Goal: Information Seeking & Learning: Learn about a topic

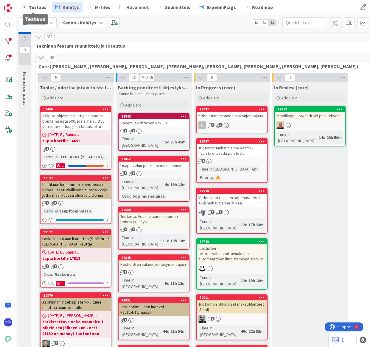
click at [35, 7] on span "Testaus" at bounding box center [38, 7] width 18 height 7
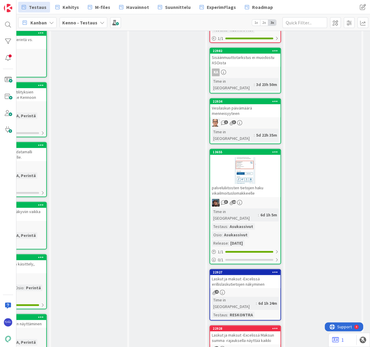
scroll to position [244, 358]
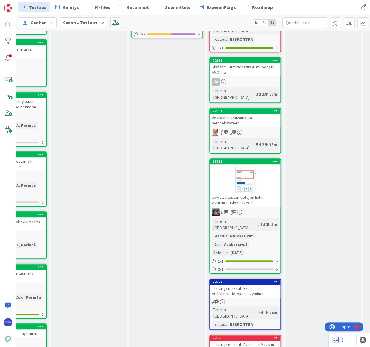
click at [258, 285] on div "Laskut ja maksut -Excelissä erillislaskutietojen näkyminen" at bounding box center [245, 291] width 70 height 13
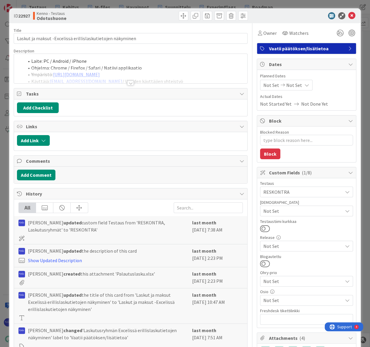
click at [127, 82] on div at bounding box center [130, 83] width 7 height 5
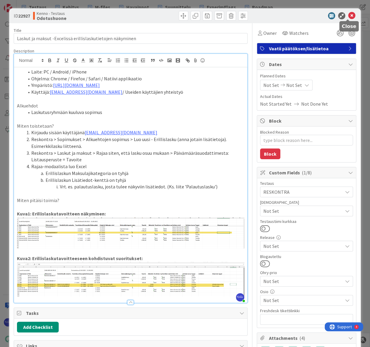
click at [348, 16] on icon at bounding box center [351, 15] width 7 height 7
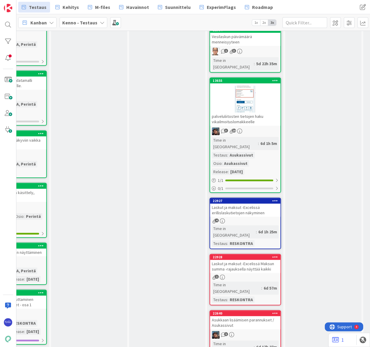
scroll to position [325, 358]
click at [257, 260] on div "Laskut ja maksut -Excelissä Maksun summa -rajauksella näyttää kaikki" at bounding box center [245, 266] width 70 height 13
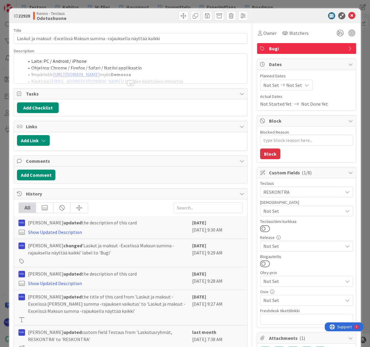
click at [127, 84] on div at bounding box center [130, 83] width 7 height 5
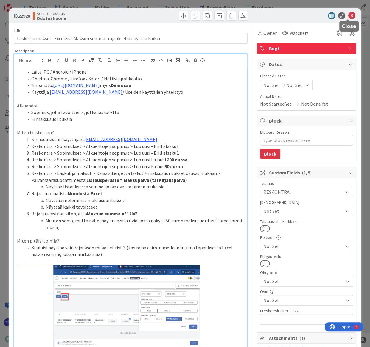
click at [350, 14] on icon at bounding box center [351, 15] width 7 height 7
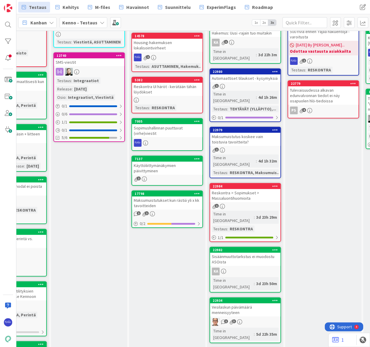
scroll to position [0, 358]
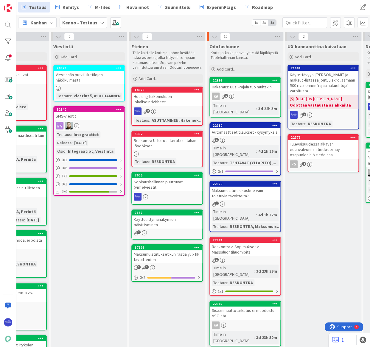
click at [258, 202] on div "1" at bounding box center [245, 204] width 70 height 5
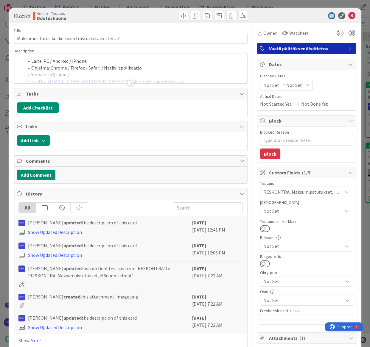
click at [128, 84] on div at bounding box center [130, 83] width 7 height 5
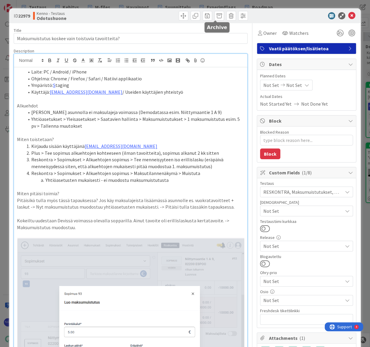
click at [214, 19] on span at bounding box center [219, 16] width 10 height 10
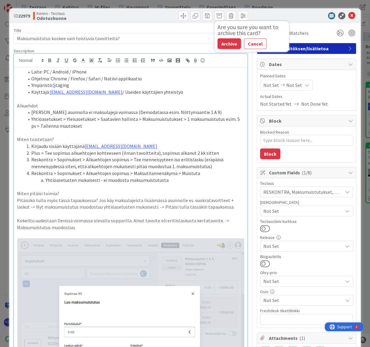
click at [228, 43] on button "Archive" at bounding box center [229, 43] width 24 height 11
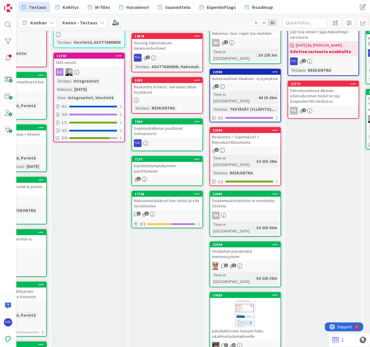
scroll to position [54, 358]
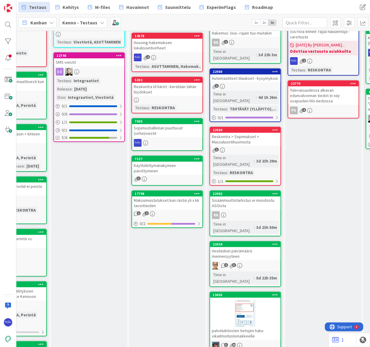
click at [253, 148] on div "1" at bounding box center [245, 150] width 70 height 5
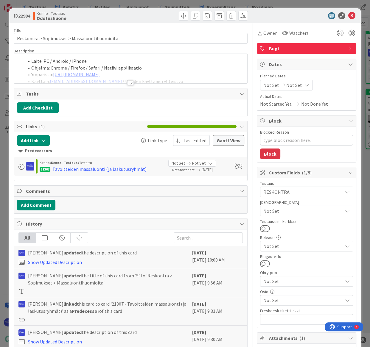
click at [128, 84] on div at bounding box center [130, 83] width 7 height 5
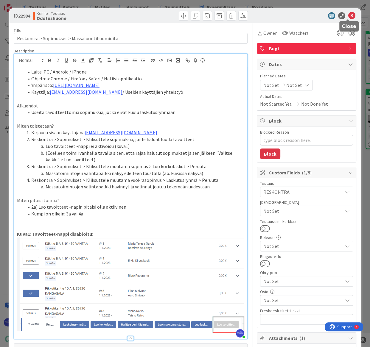
click at [348, 15] on icon at bounding box center [351, 15] width 7 height 7
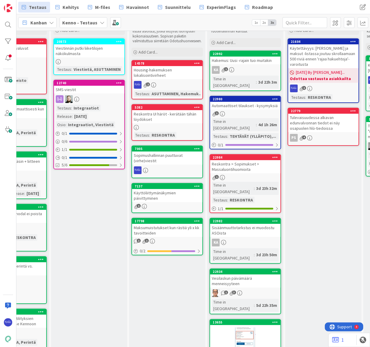
scroll to position [0, 358]
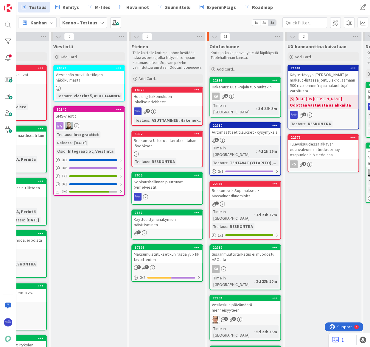
click at [243, 128] on div "Automaattiset tilaukset - kysymyksiä" at bounding box center [245, 132] width 70 height 8
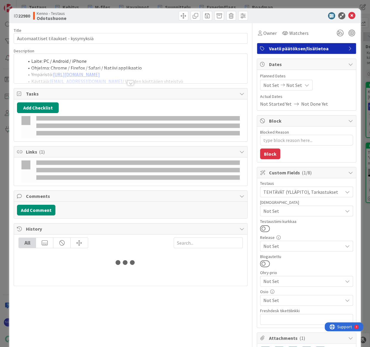
type textarea "x"
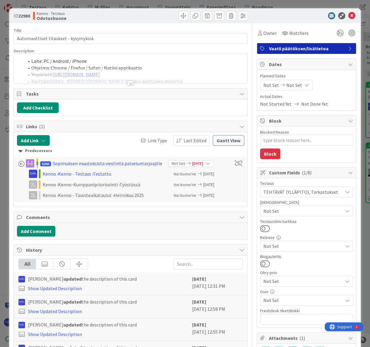
click at [128, 84] on div at bounding box center [130, 83] width 7 height 5
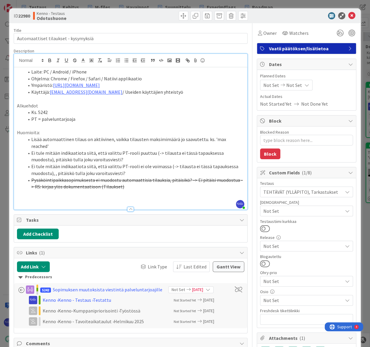
click at [32, 139] on li "Lisää automaattinen tilaus on aktiivinen, vaikka tilausten maksimimäärä jo saav…" at bounding box center [134, 142] width 220 height 13
click at [86, 139] on li ""Lisää automaattinen tilaus on aktiivinen, vaikka tilausten maksimimäärä jo saa…" at bounding box center [134, 142] width 220 height 13
click at [94, 198] on p at bounding box center [130, 200] width 227 height 7
click at [45, 198] on p at bounding box center [130, 200] width 227 height 7
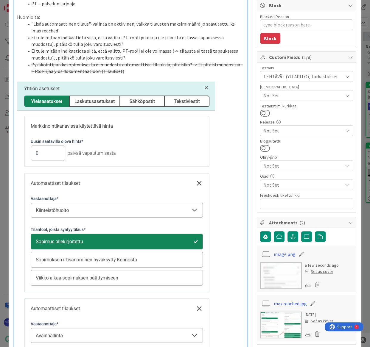
scroll to position [135, 0]
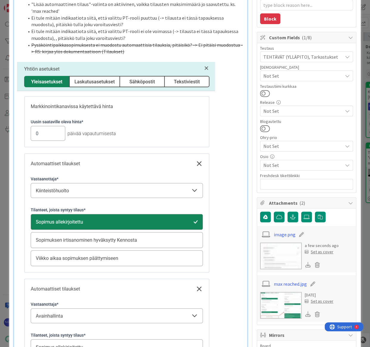
click at [286, 284] on link "max reached.jpg" at bounding box center [290, 284] width 33 height 7
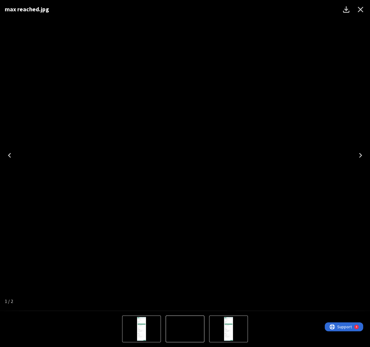
click at [359, 10] on icon "Close" at bounding box center [361, 10] width 6 height 6
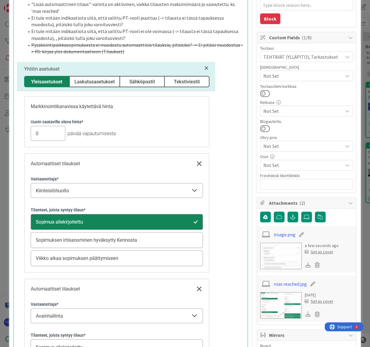
click at [222, 136] on p at bounding box center [130, 328] width 227 height 533
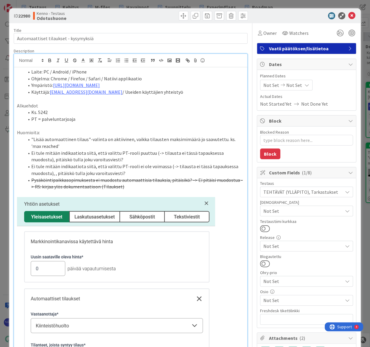
click at [117, 144] on li ""Lisää automaattinen tilaus"-valinta on aktiivinen, vaikka tilausten maksimimää…" at bounding box center [134, 142] width 220 height 13
click at [51, 148] on li ""Lisää automaattinen tilaus"-valinta on aktiivinen, vaikka tilausten maksimimää…" at bounding box center [134, 142] width 220 height 13
click at [140, 143] on li ""Lisää automaattinen tilaus"-valinta on aktiivinen, vaikka tilausten maksimimää…" at bounding box center [134, 142] width 220 height 13
click at [120, 148] on li ""Lisää automaattinen tilaus"-valinta on aktiivinen, vaikka tilausten maksimimää…" at bounding box center [134, 142] width 220 height 13
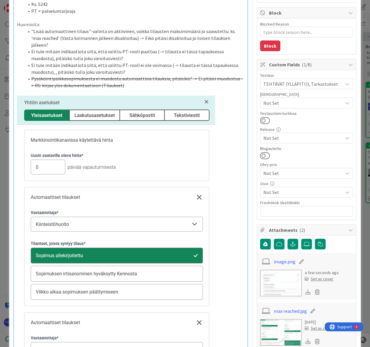
scroll to position [27, 0]
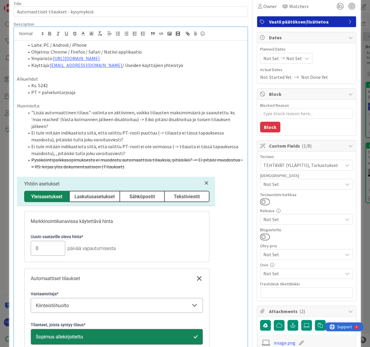
click at [177, 130] on li "Ei tule mitään indikaatiota siitä, että valittu PT-rooli puuttuu (-> tilausta e…" at bounding box center [134, 136] width 220 height 13
click at [191, 143] on li "Ei tule mitään indikaatiota siitä, että valittu PT-rooli ei ole voimassa (-> ti…" at bounding box center [134, 149] width 220 height 13
click at [57, 144] on li "Ei tule mitään indikaatiota siitä, että valittu PT-rooli ei ole voimassa (-> ti…" at bounding box center [134, 149] width 220 height 13
click at [155, 170] on p at bounding box center [130, 173] width 227 height 7
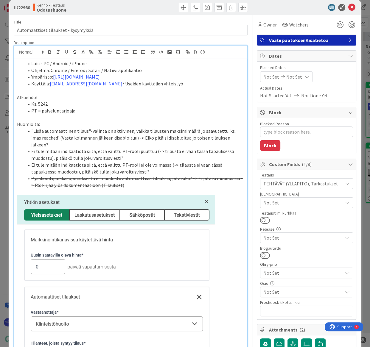
scroll to position [0, 0]
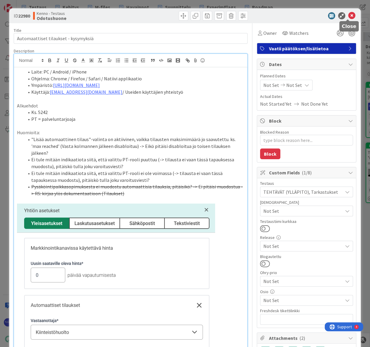
click at [348, 15] on icon at bounding box center [351, 15] width 7 height 7
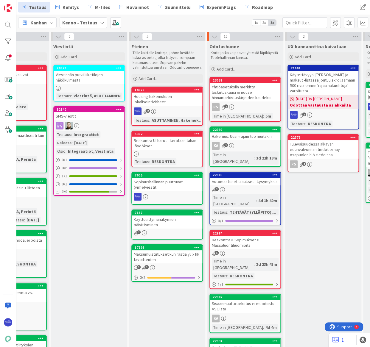
click at [250, 187] on div "2" at bounding box center [245, 189] width 70 height 5
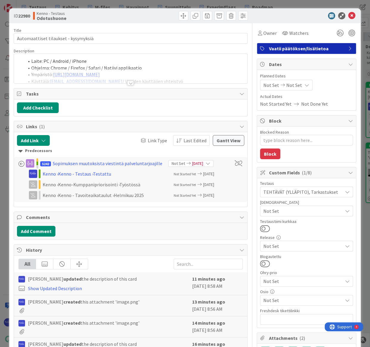
click at [130, 85] on div at bounding box center [130, 83] width 7 height 5
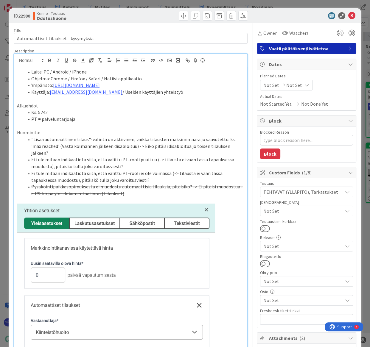
type textarea "x"
click at [348, 16] on icon at bounding box center [351, 15] width 7 height 7
